Goal: Communication & Community: Answer question/provide support

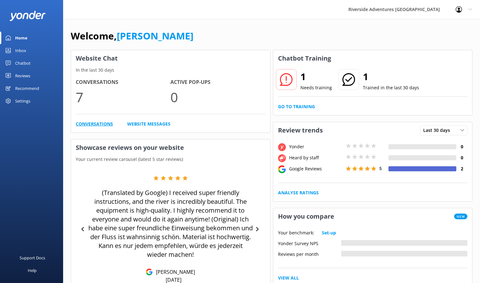
click at [87, 122] on link "Conversations" at bounding box center [94, 124] width 37 height 7
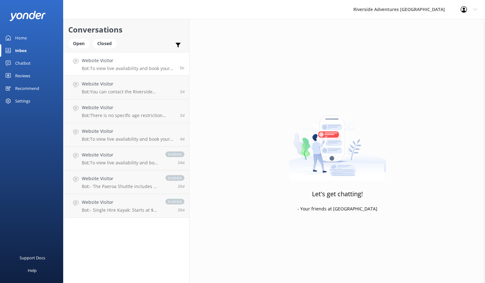
click at [125, 68] on p "Bot: To view live availability and book your tour, please visit: [URL][DOMAIN_N…" at bounding box center [128, 69] width 93 height 6
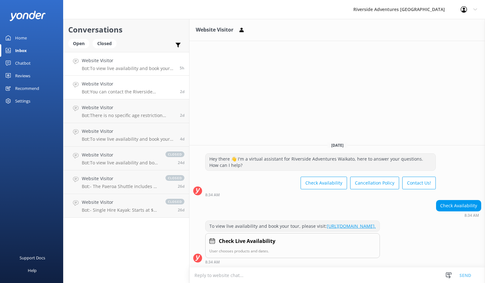
click at [118, 88] on div "Website Visitor Bot: You can contact the Riverside Adventures Waikato team at […" at bounding box center [128, 88] width 93 height 14
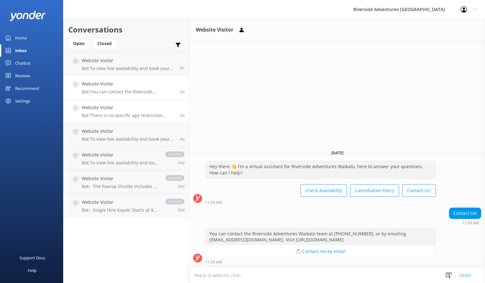
click at [120, 107] on h4 "Website Visitor" at bounding box center [128, 107] width 93 height 7
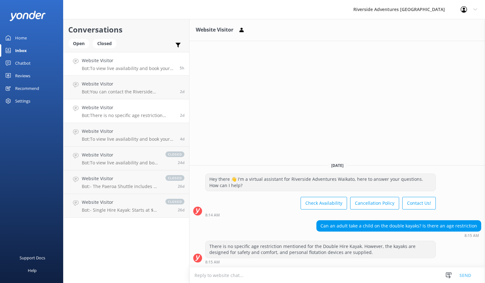
click at [147, 69] on p "Bot: To view live availability and book your tour, please visit: [URL][DOMAIN_N…" at bounding box center [128, 69] width 93 height 6
